Goal: Subscribe to service/newsletter

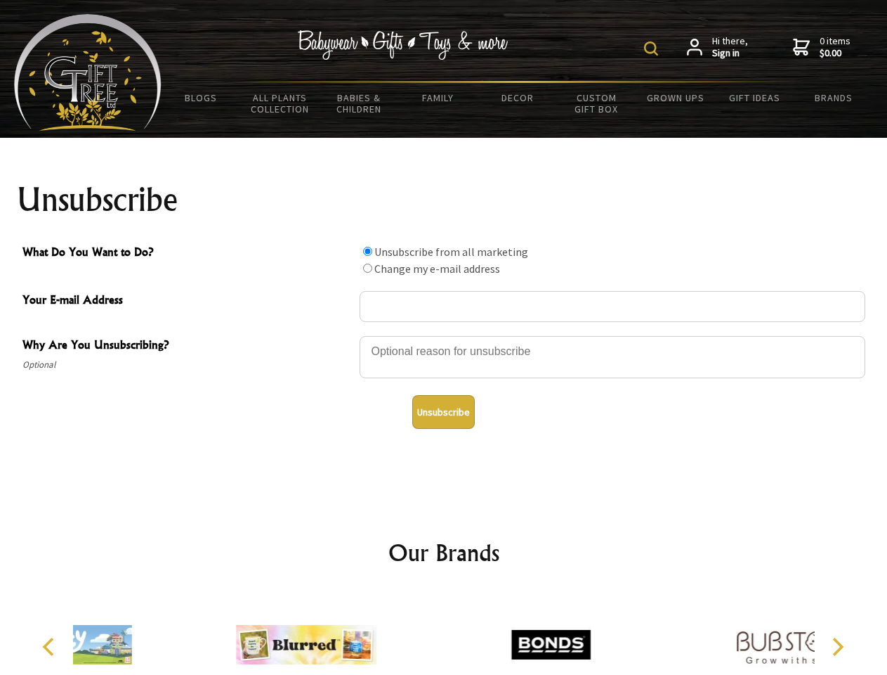
click at [653, 48] on img at bounding box center [651, 48] width 14 height 14
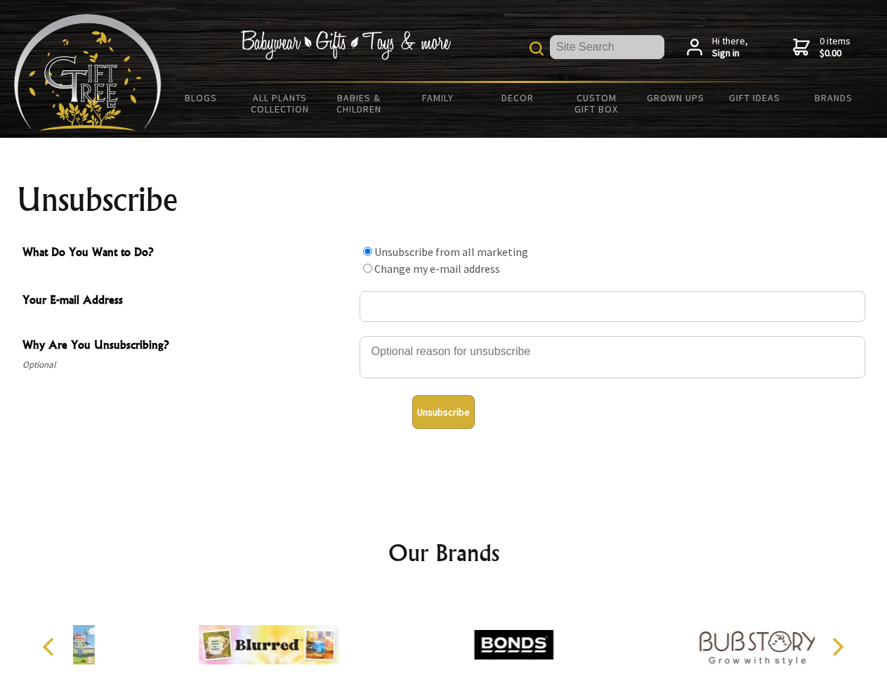
click at [444, 335] on div at bounding box center [613, 358] width 506 height 49
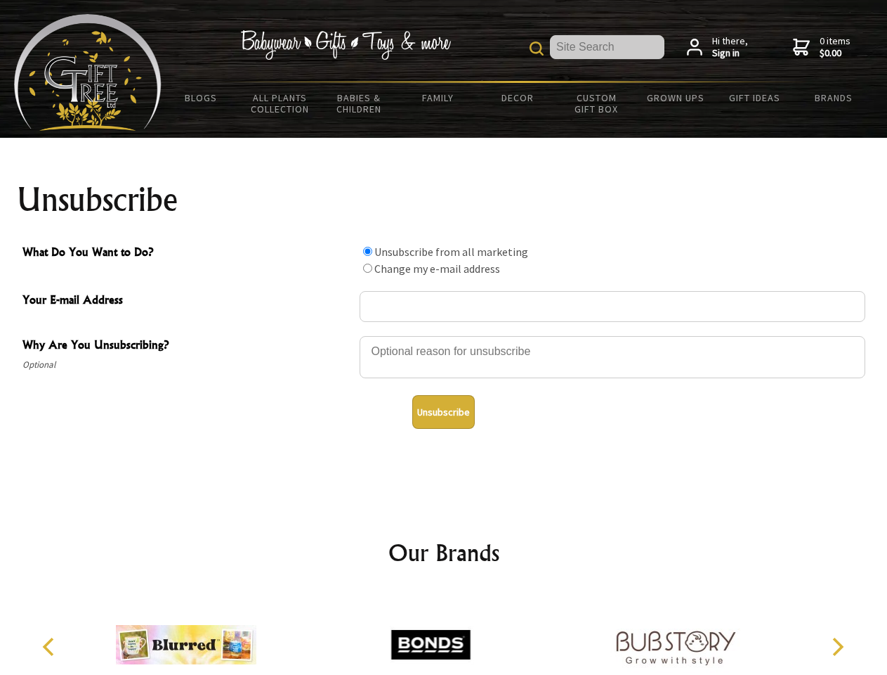
click at [367, 251] on input "What Do You Want to Do?" at bounding box center [367, 251] width 9 height 9
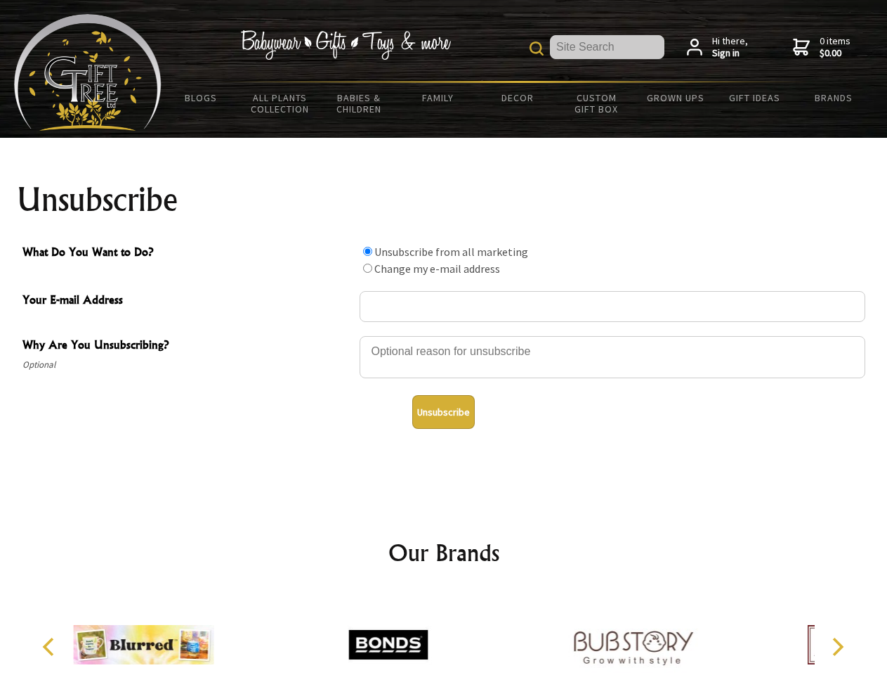
click at [367, 268] on input "What Do You Want to Do?" at bounding box center [367, 267] width 9 height 9
radio input "true"
click at [443, 412] on button "Unsubscribe" at bounding box center [443, 412] width 63 height 34
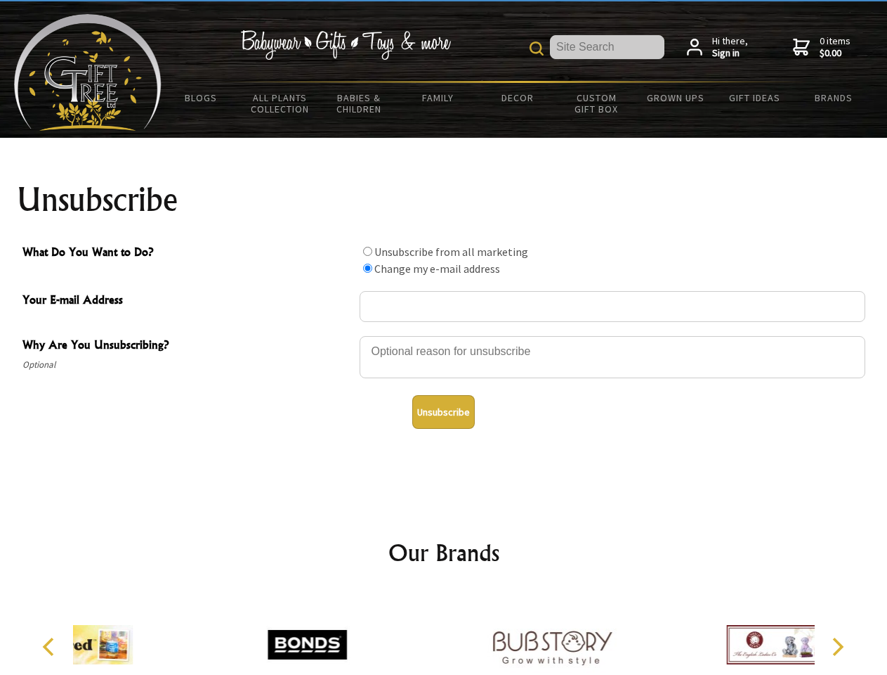
click at [444, 633] on div at bounding box center [552, 647] width 245 height 110
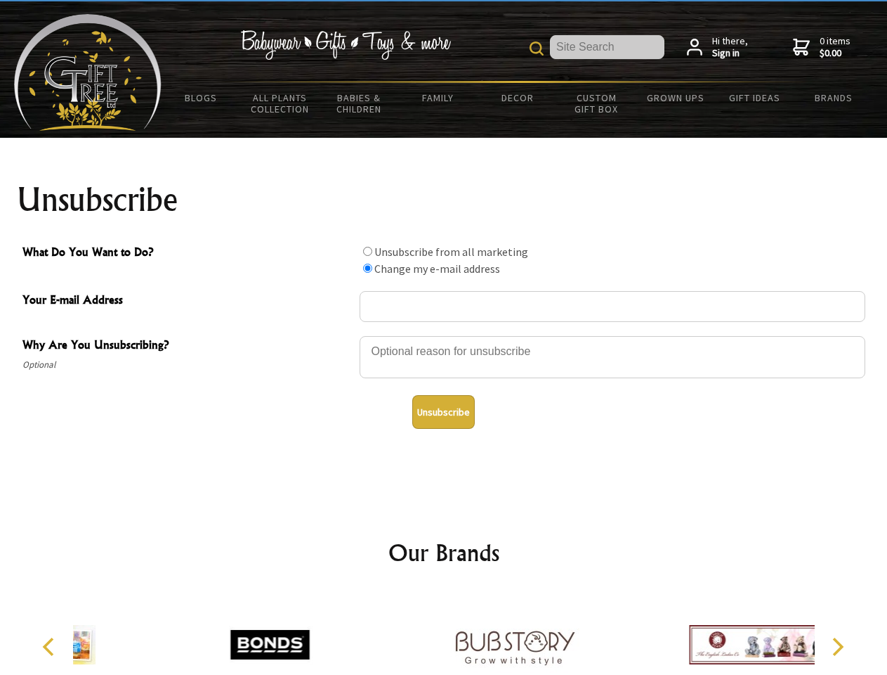
click at [51, 646] on icon "Previous" at bounding box center [50, 646] width 18 height 18
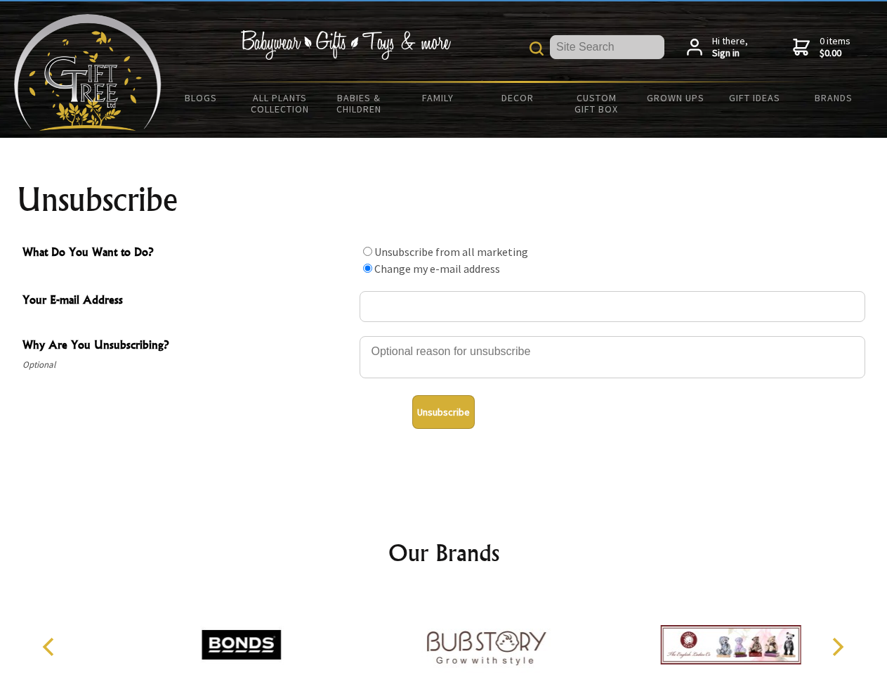
click at [838, 646] on icon "Next" at bounding box center [837, 646] width 18 height 18
